Goal: Task Accomplishment & Management: Complete application form

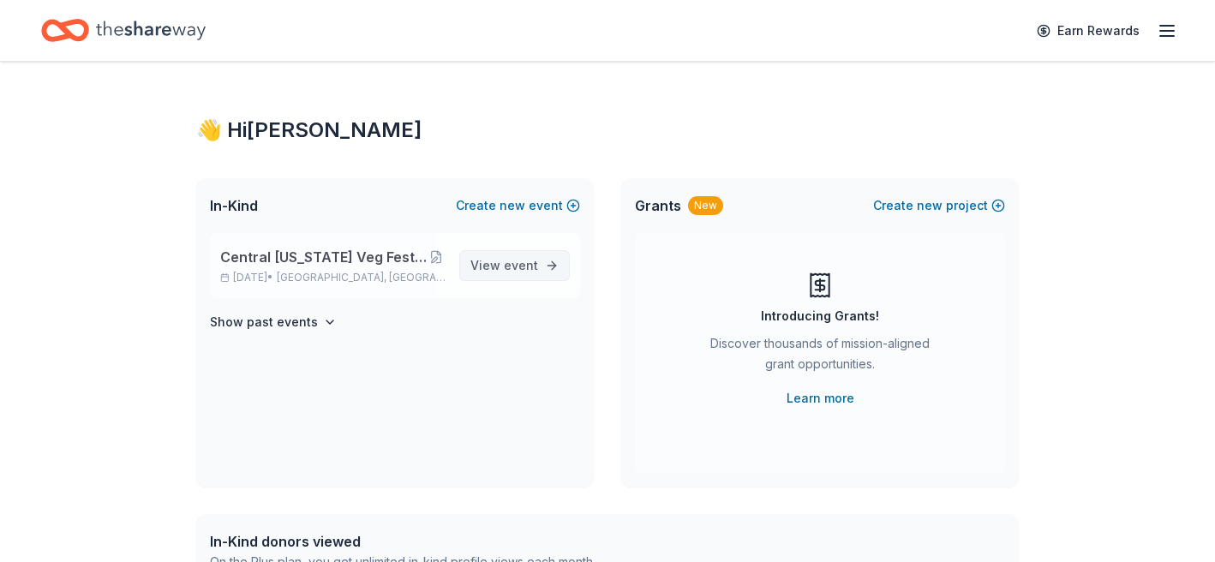
click at [521, 264] on span "event" at bounding box center [521, 265] width 34 height 15
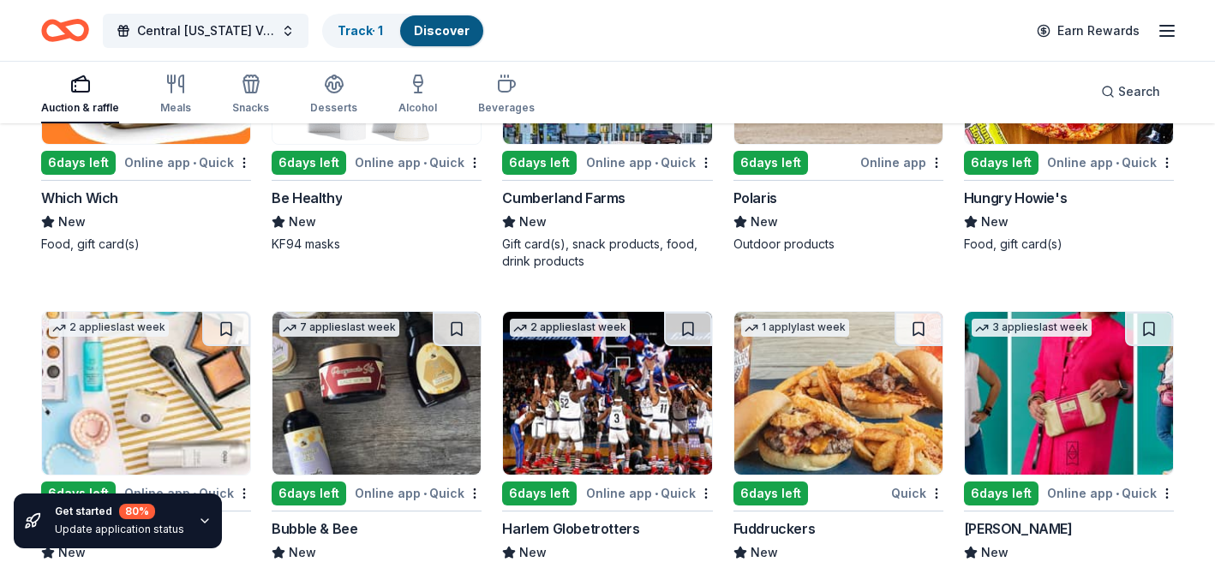
scroll to position [13555, 0]
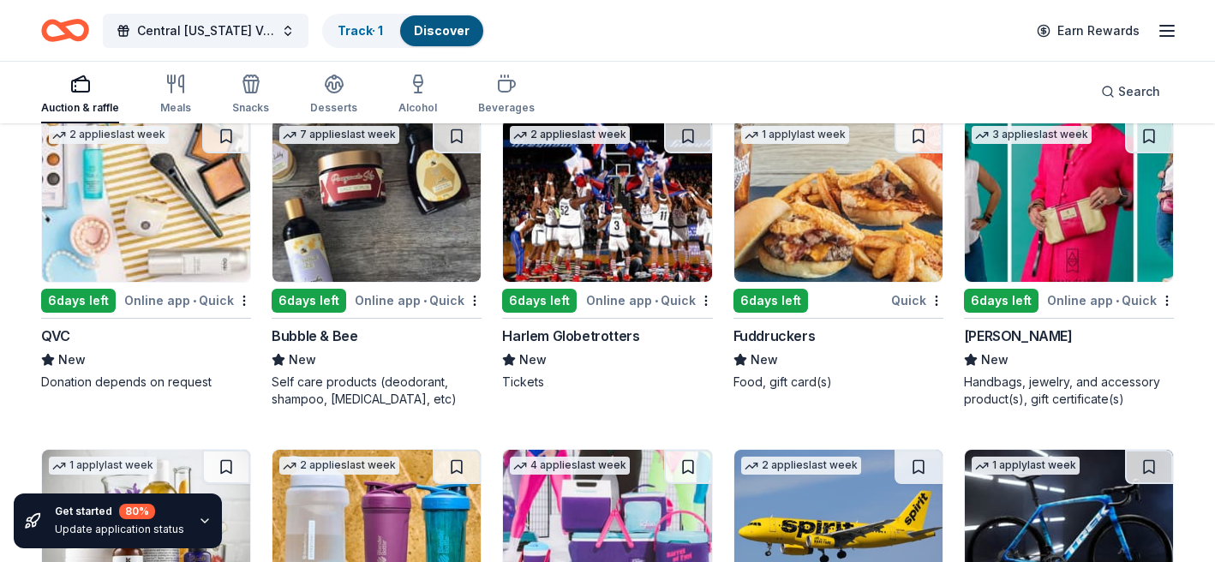
click at [331, 346] on div "Bubble & Bee" at bounding box center [315, 336] width 86 height 21
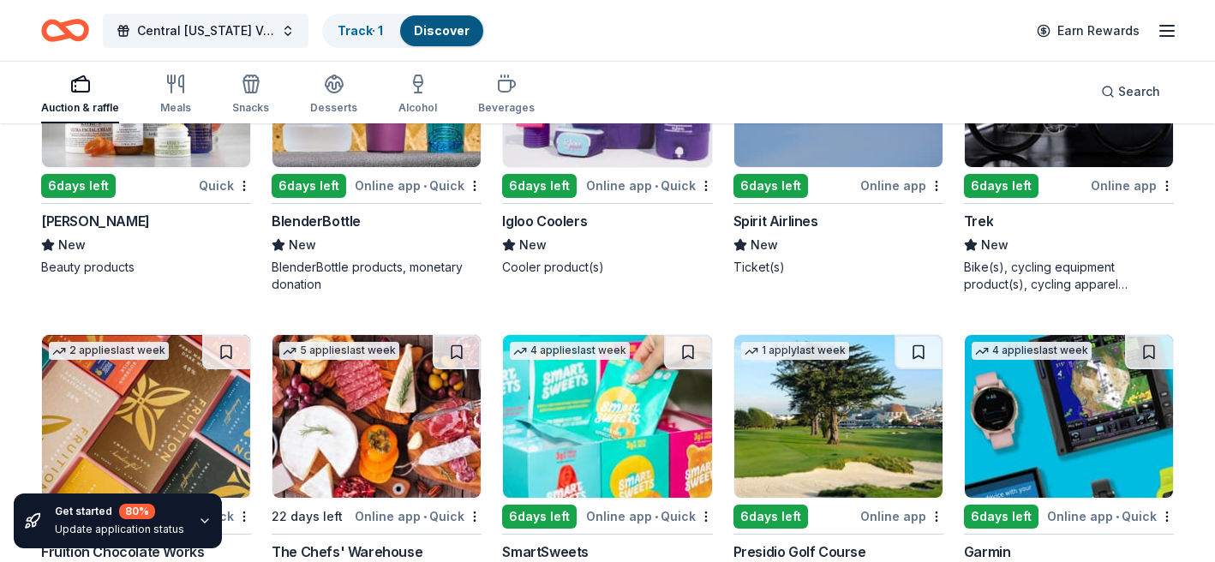
scroll to position [14013, 0]
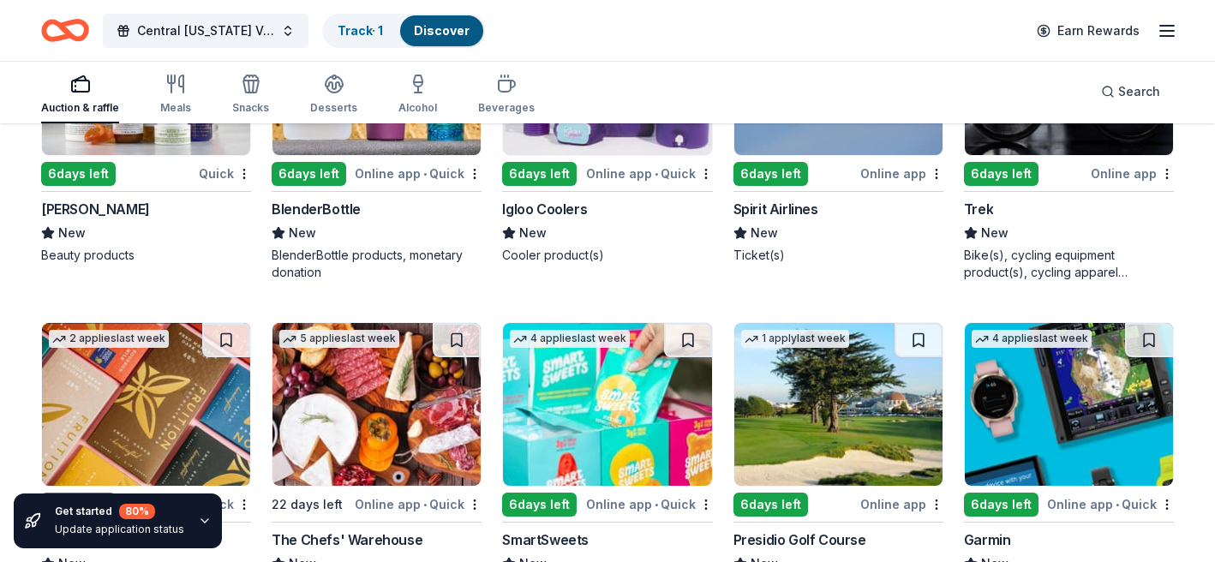
click at [616, 184] on div "Online app • Quick" at bounding box center [649, 173] width 127 height 21
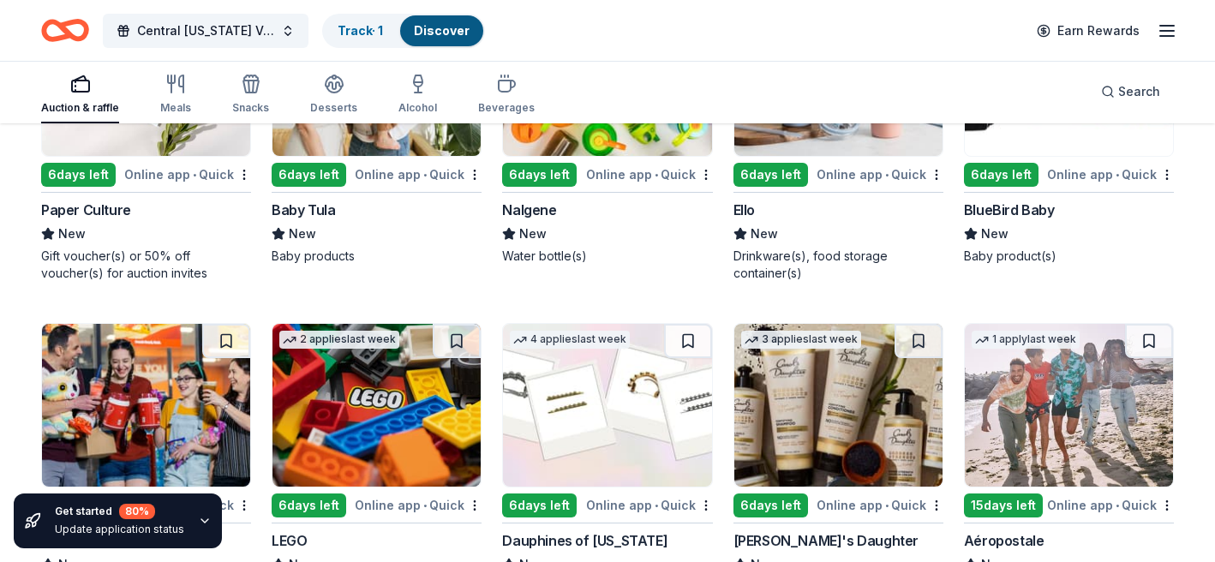
scroll to position [14861, 0]
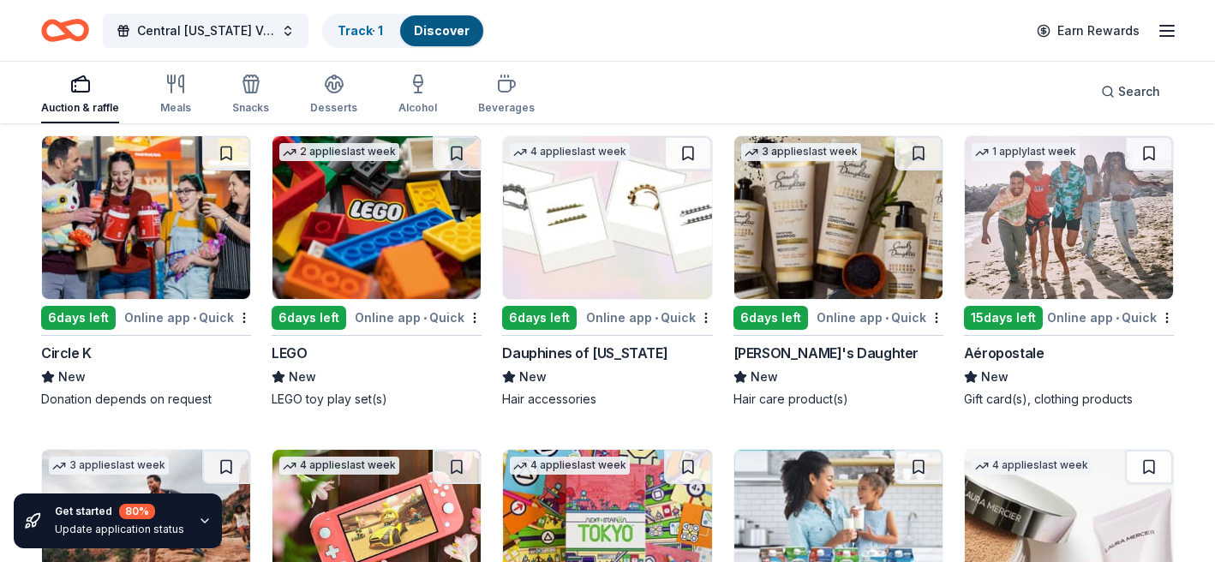
click at [803, 363] on div "Carol's Daughter" at bounding box center [826, 353] width 185 height 21
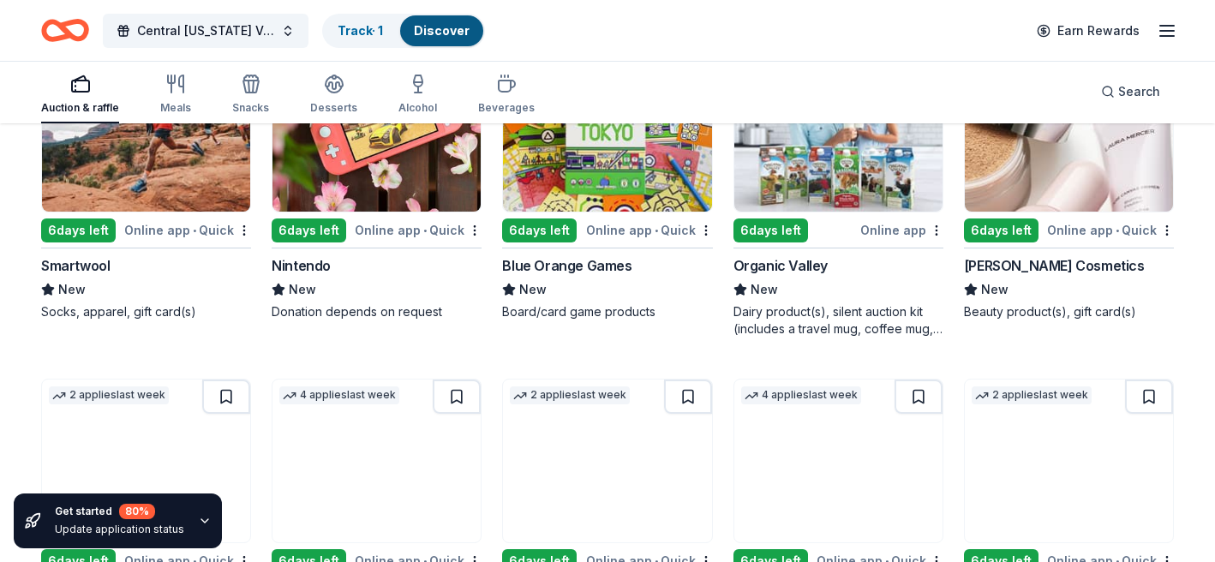
scroll to position [15506, 0]
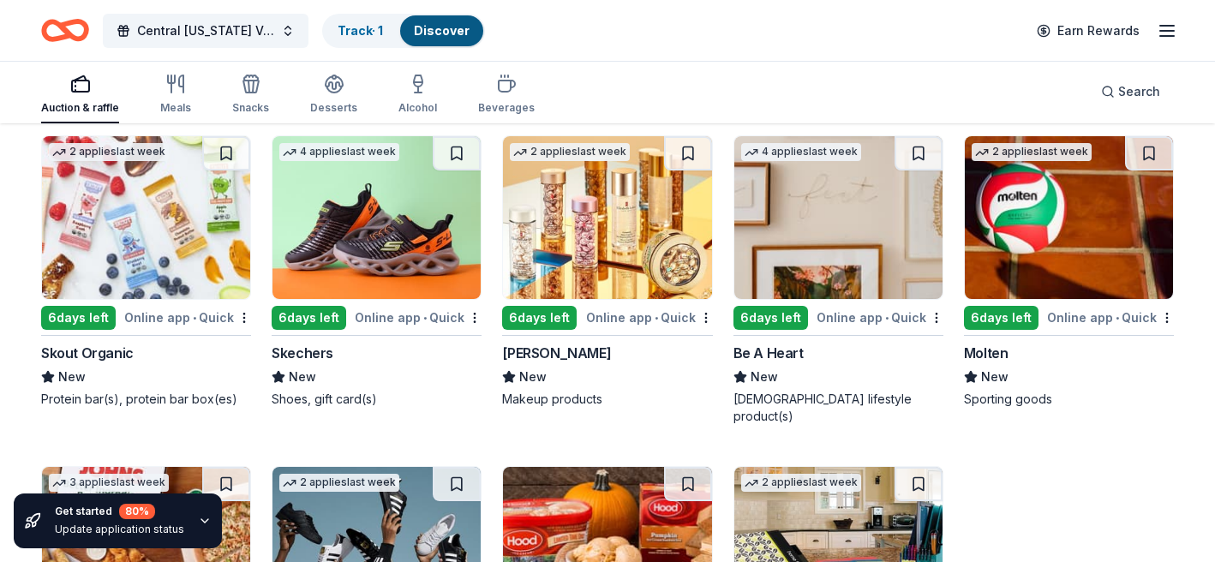
click at [108, 363] on div "Skout Organic" at bounding box center [87, 353] width 93 height 21
click at [590, 363] on div "[PERSON_NAME]" at bounding box center [556, 353] width 109 height 21
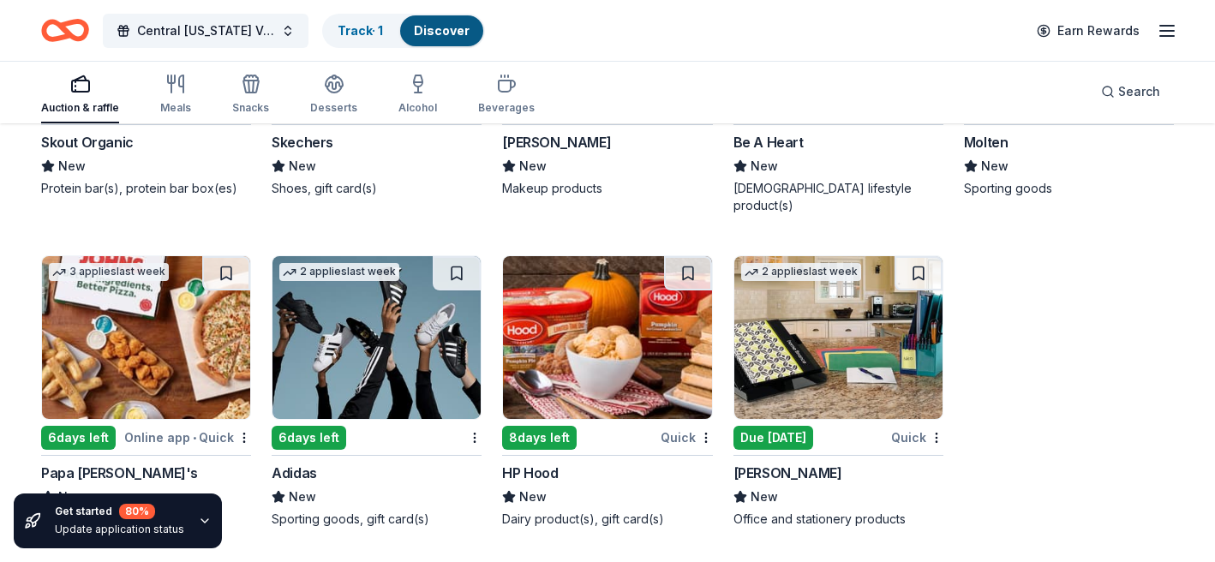
scroll to position [0, 0]
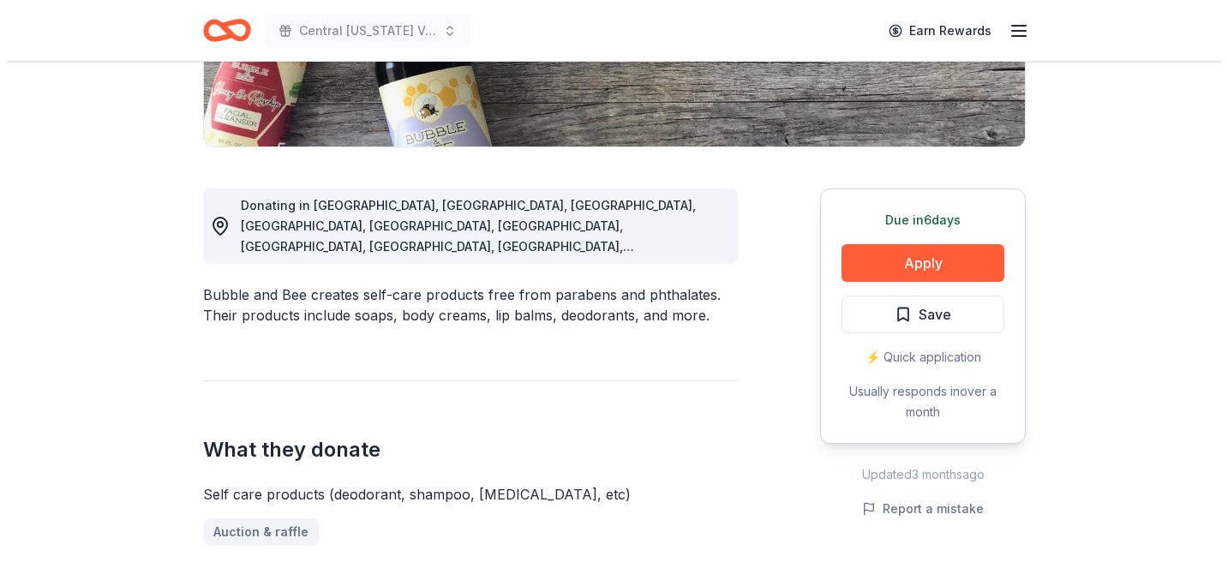
scroll to position [561, 0]
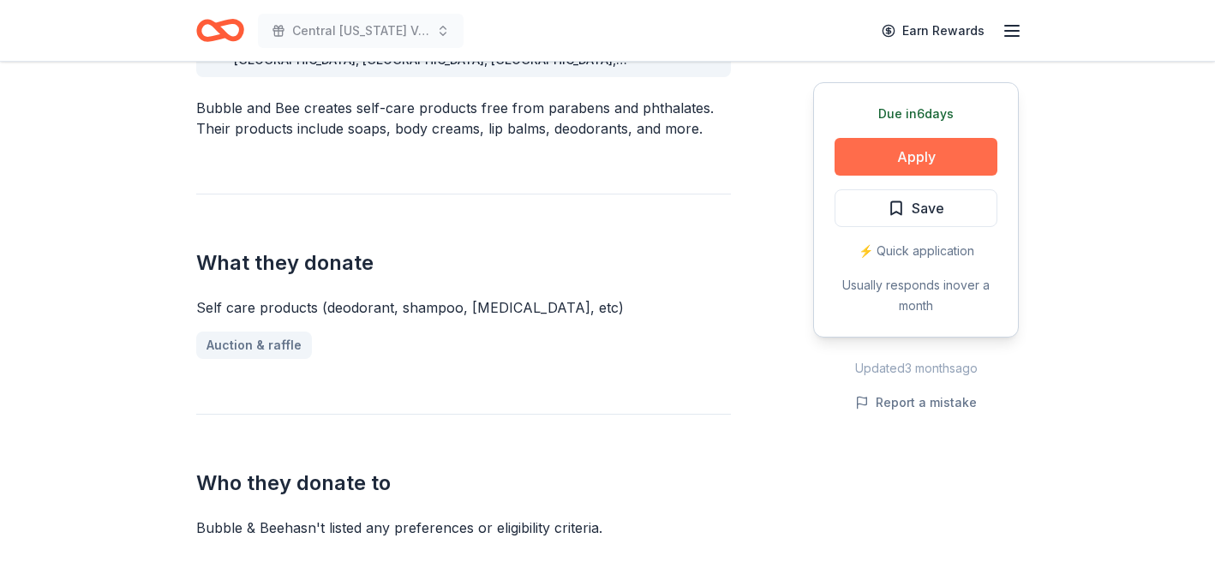
click at [912, 150] on button "Apply" at bounding box center [916, 157] width 163 height 38
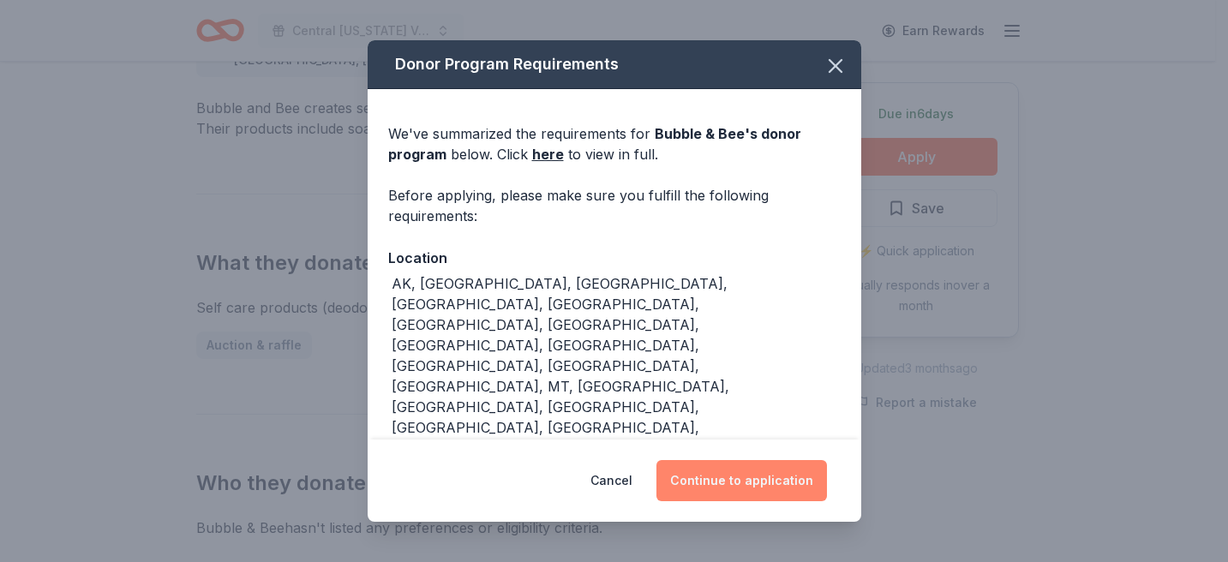
click at [735, 465] on button "Continue to application" at bounding box center [742, 480] width 171 height 41
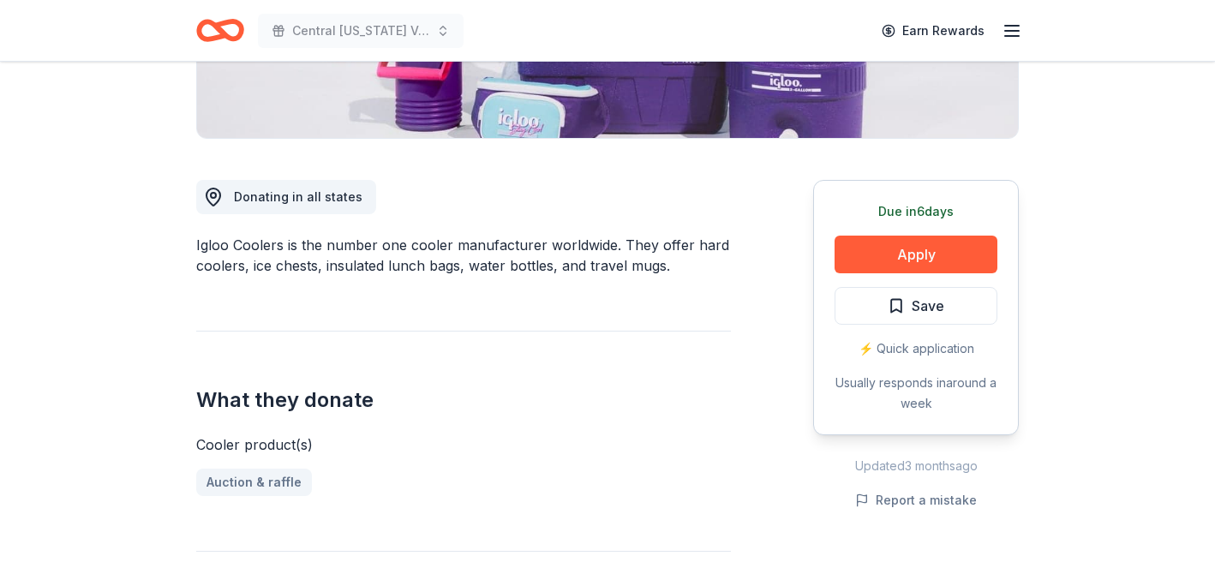
scroll to position [427, 0]
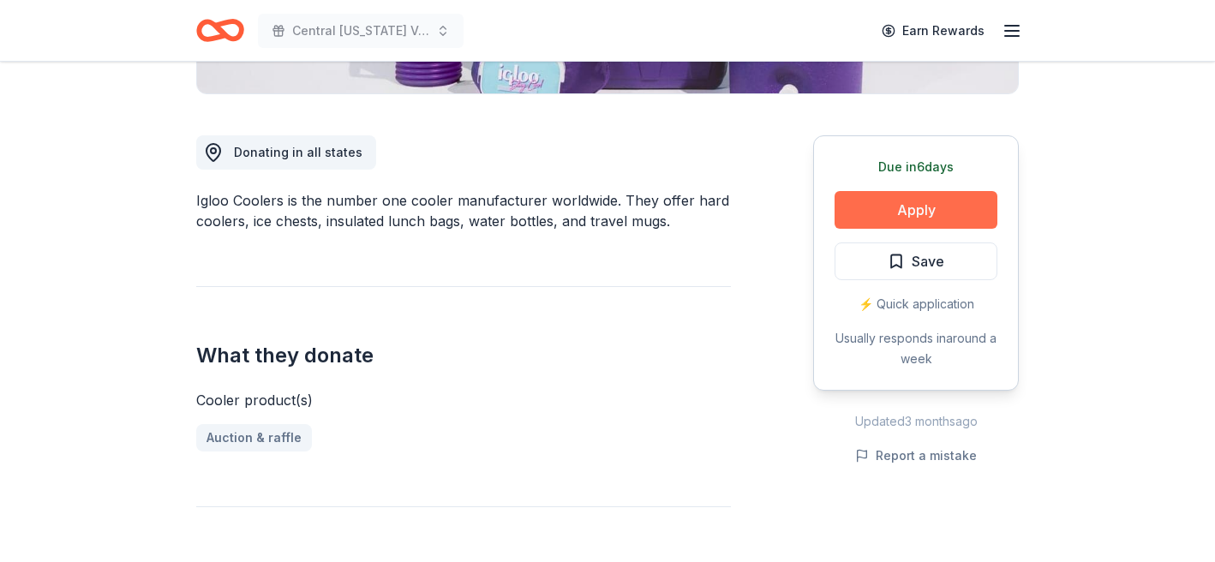
click at [866, 204] on button "Apply" at bounding box center [916, 210] width 163 height 38
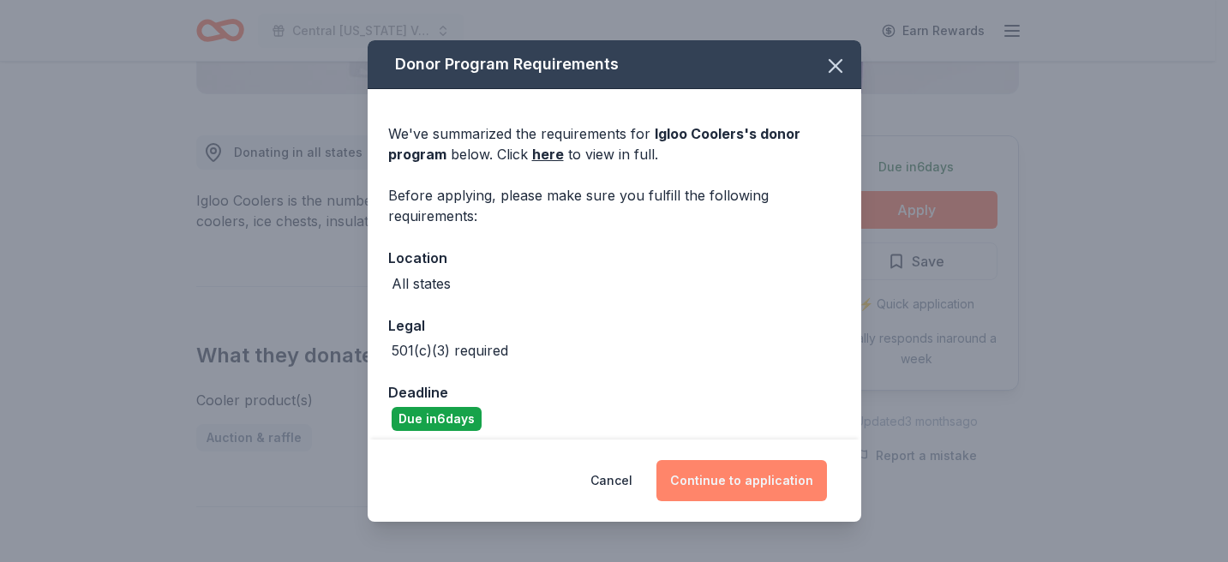
click at [756, 484] on button "Continue to application" at bounding box center [742, 480] width 171 height 41
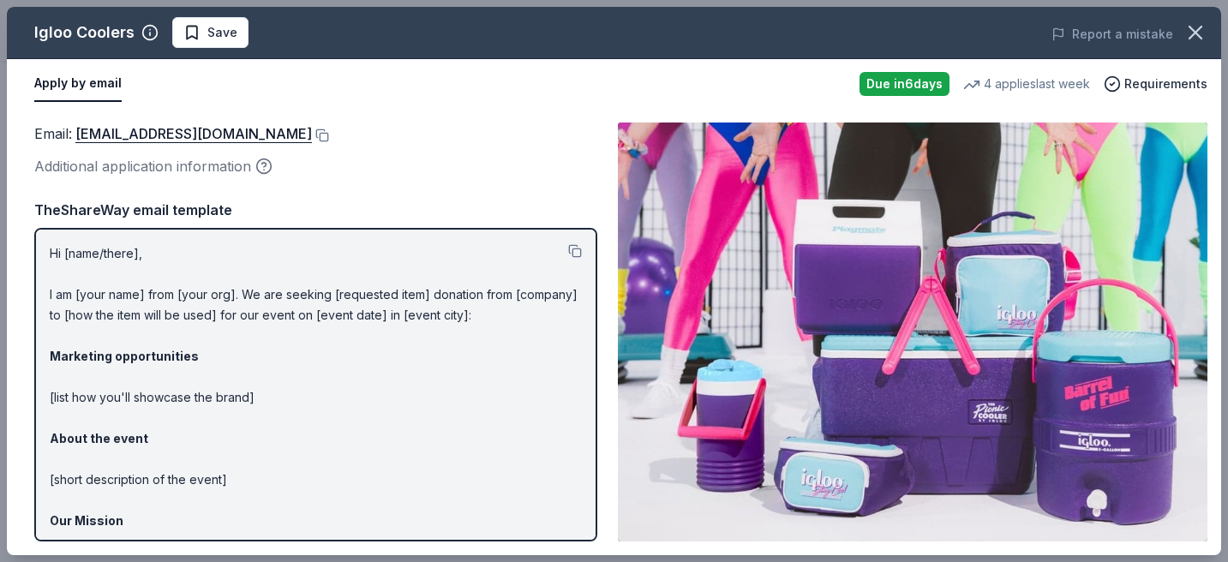
click at [160, 205] on div "TheShareWay email template" at bounding box center [315, 210] width 563 height 22
click at [568, 250] on button at bounding box center [575, 251] width 14 height 14
click at [1187, 31] on icon "button" at bounding box center [1196, 33] width 24 height 24
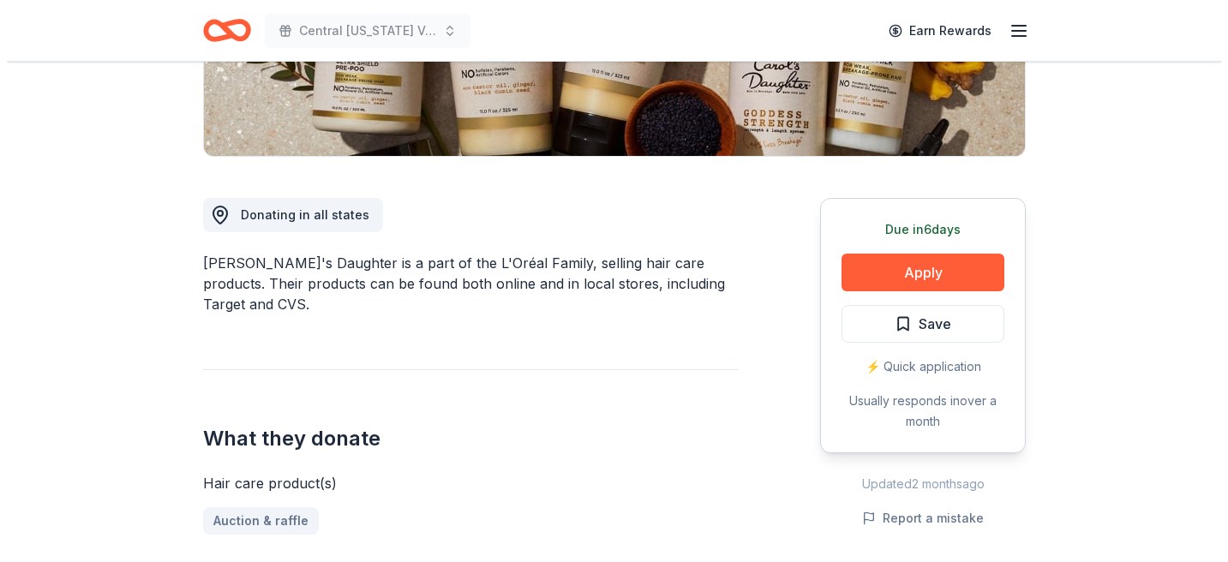
scroll to position [391, 0]
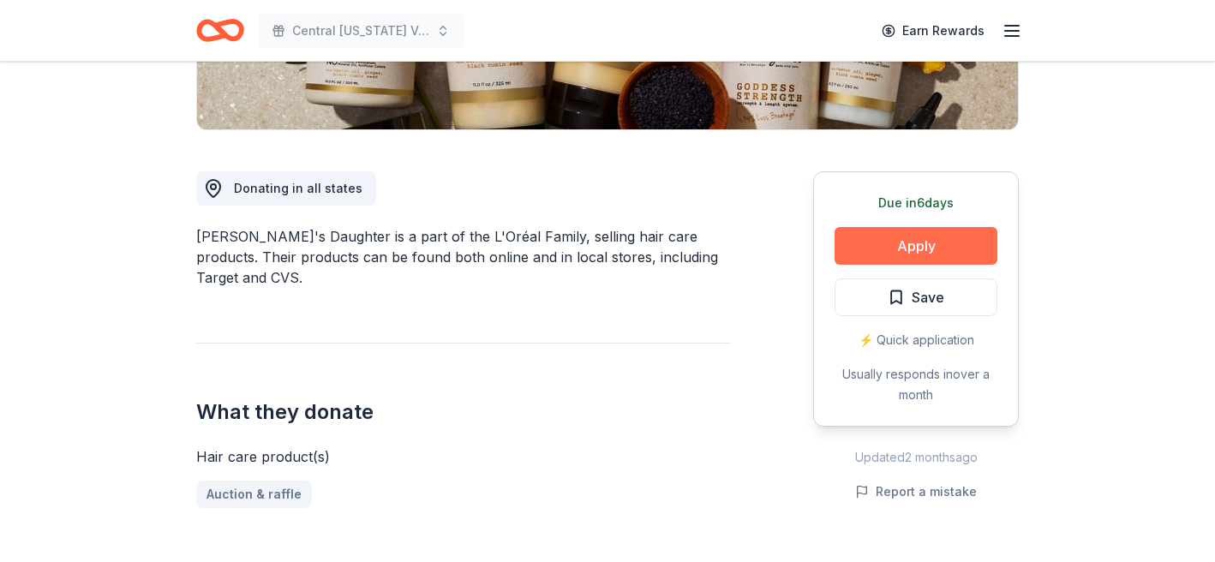
click at [891, 251] on button "Apply" at bounding box center [916, 246] width 163 height 38
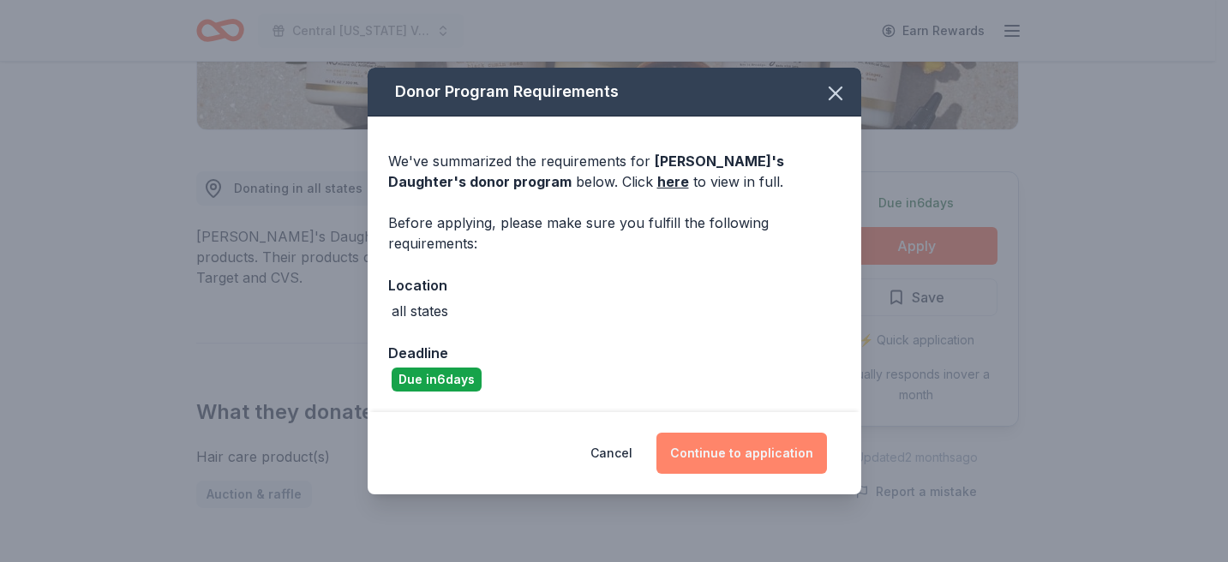
click at [711, 450] on button "Continue to application" at bounding box center [742, 453] width 171 height 41
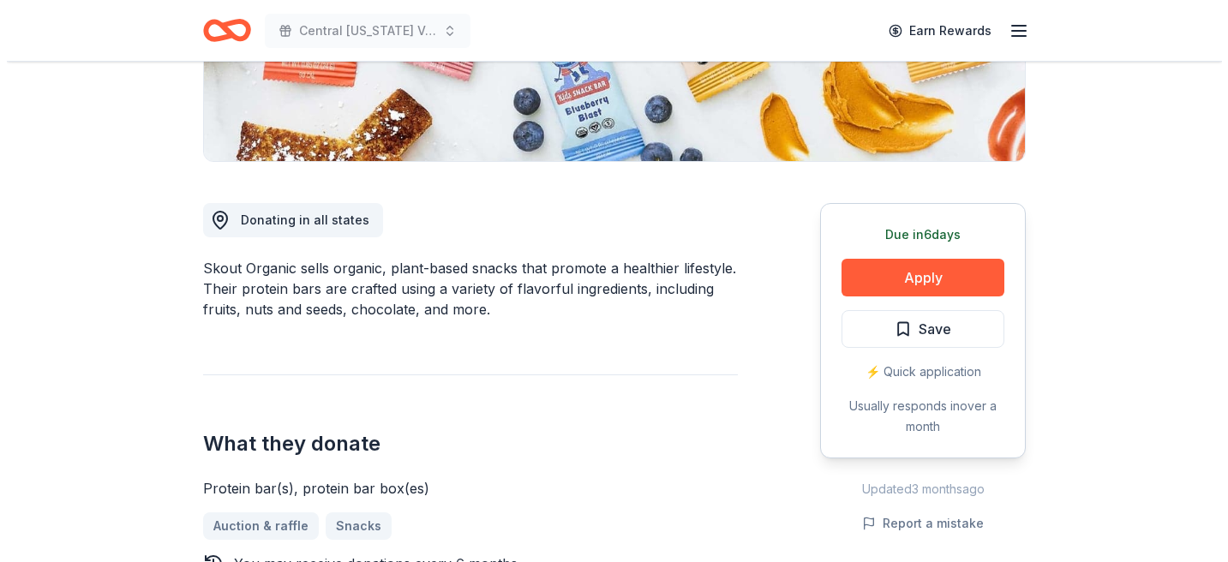
scroll to position [387, 0]
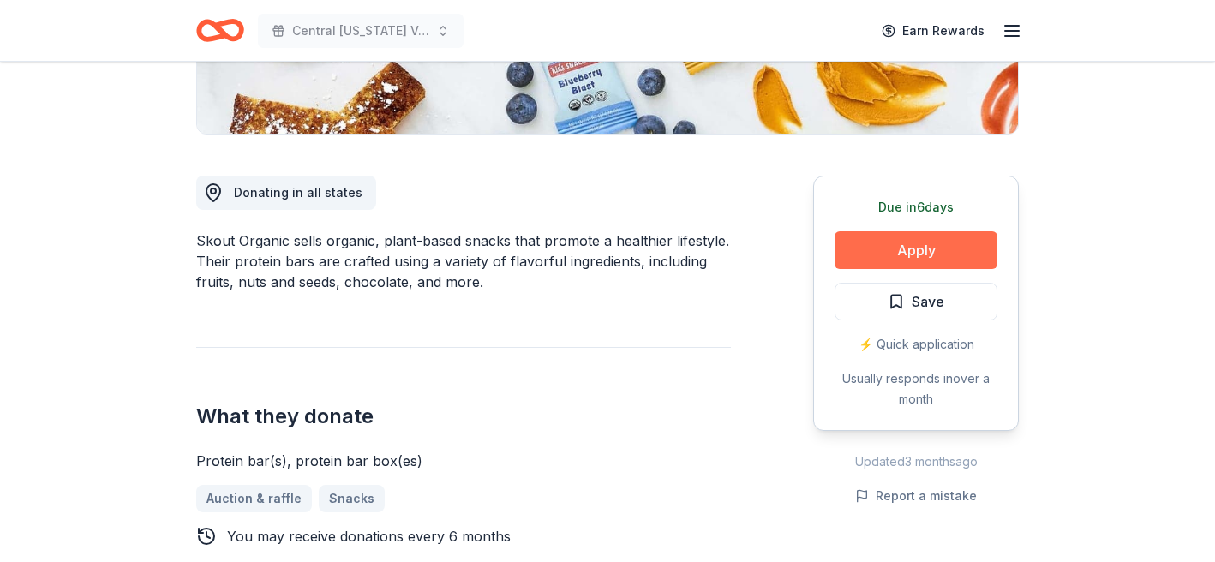
click at [850, 248] on button "Apply" at bounding box center [916, 250] width 163 height 38
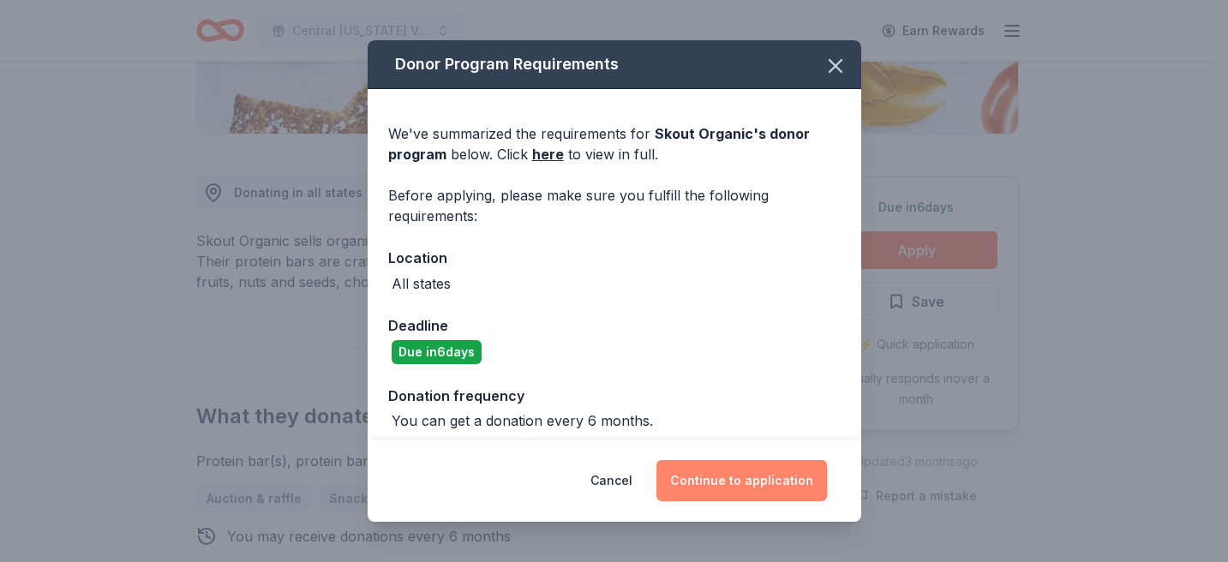
click at [735, 475] on button "Continue to application" at bounding box center [742, 480] width 171 height 41
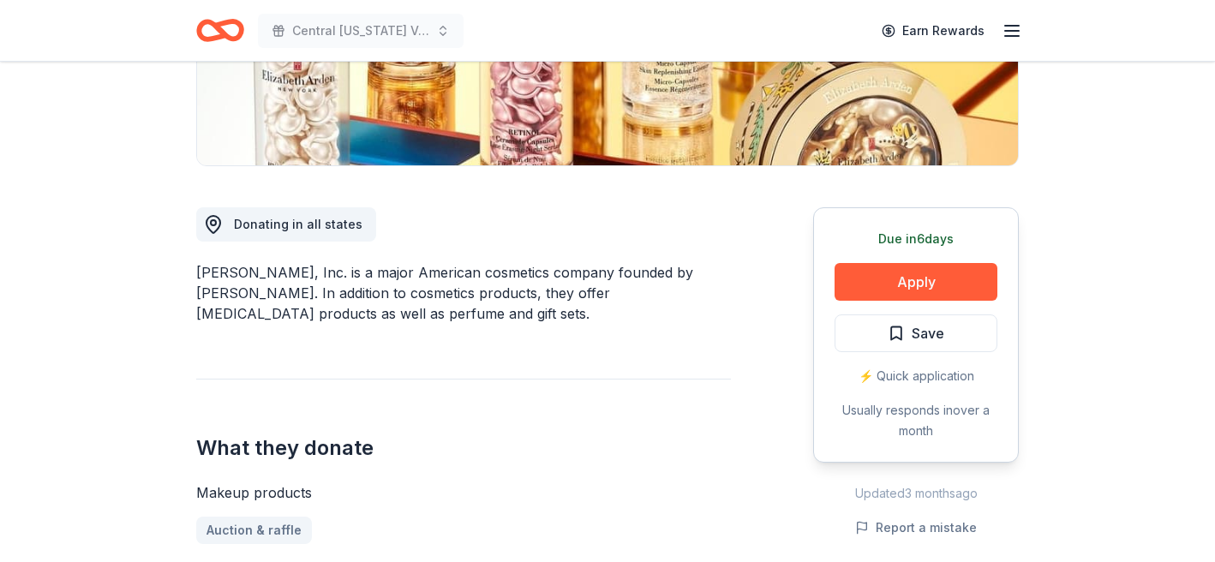
scroll to position [448, 0]
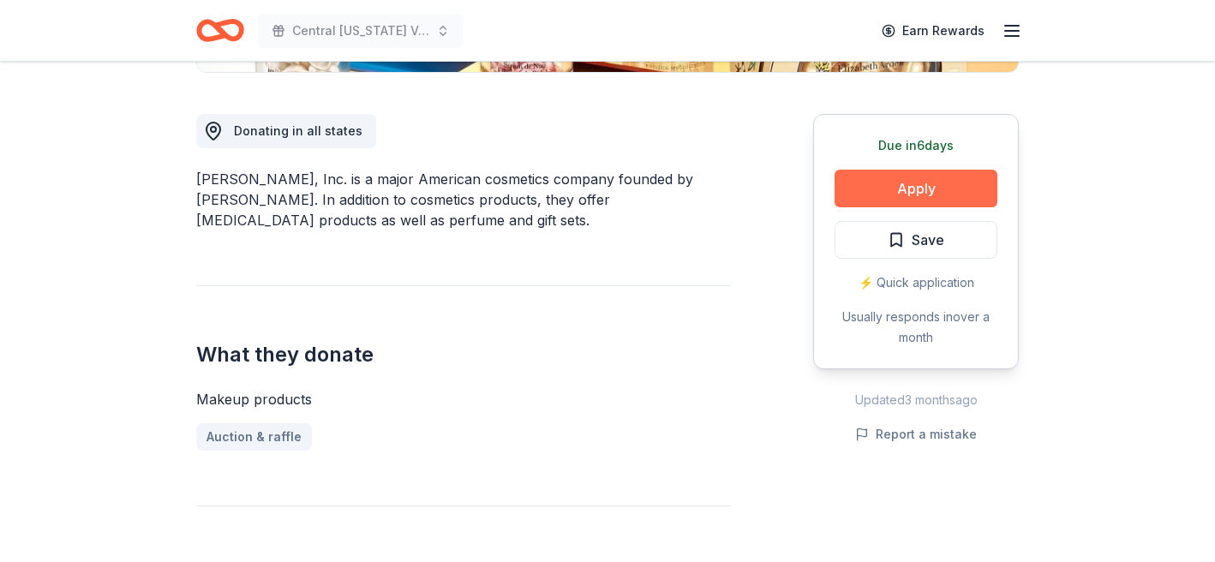
click at [962, 190] on button "Apply" at bounding box center [916, 189] width 163 height 38
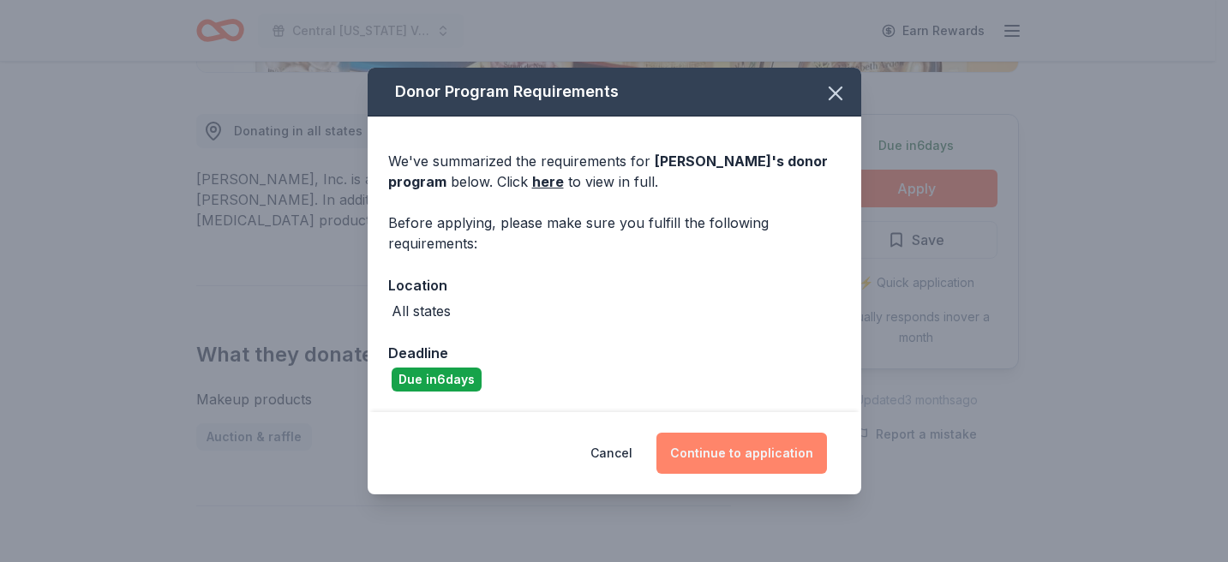
click at [749, 457] on button "Continue to application" at bounding box center [742, 453] width 171 height 41
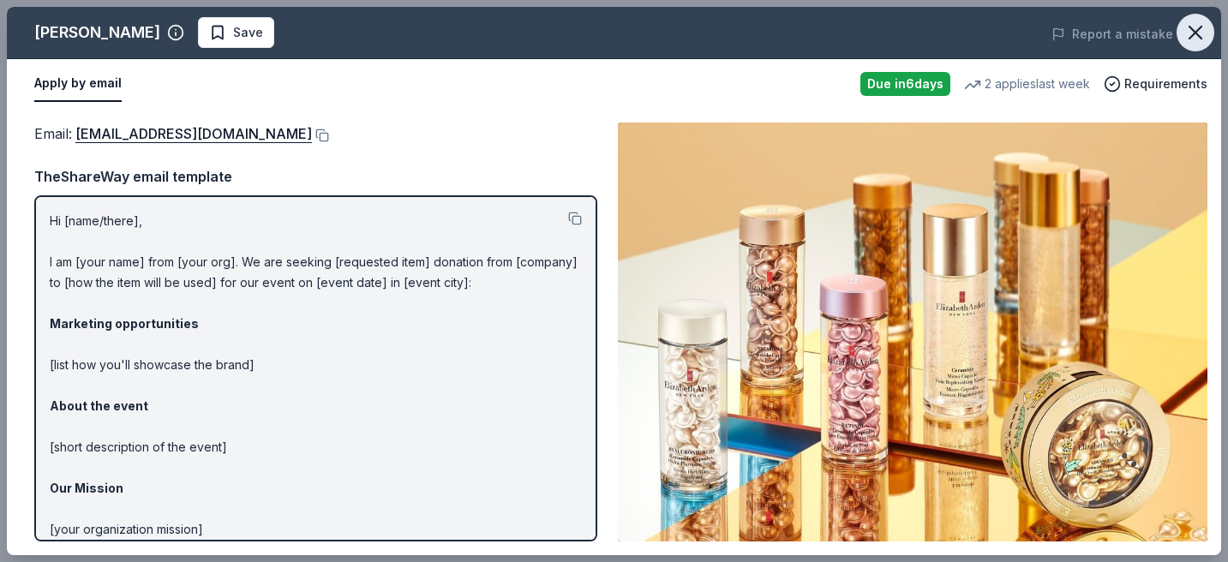
click at [1207, 29] on icon "button" at bounding box center [1196, 33] width 24 height 24
